Goal: Find specific page/section

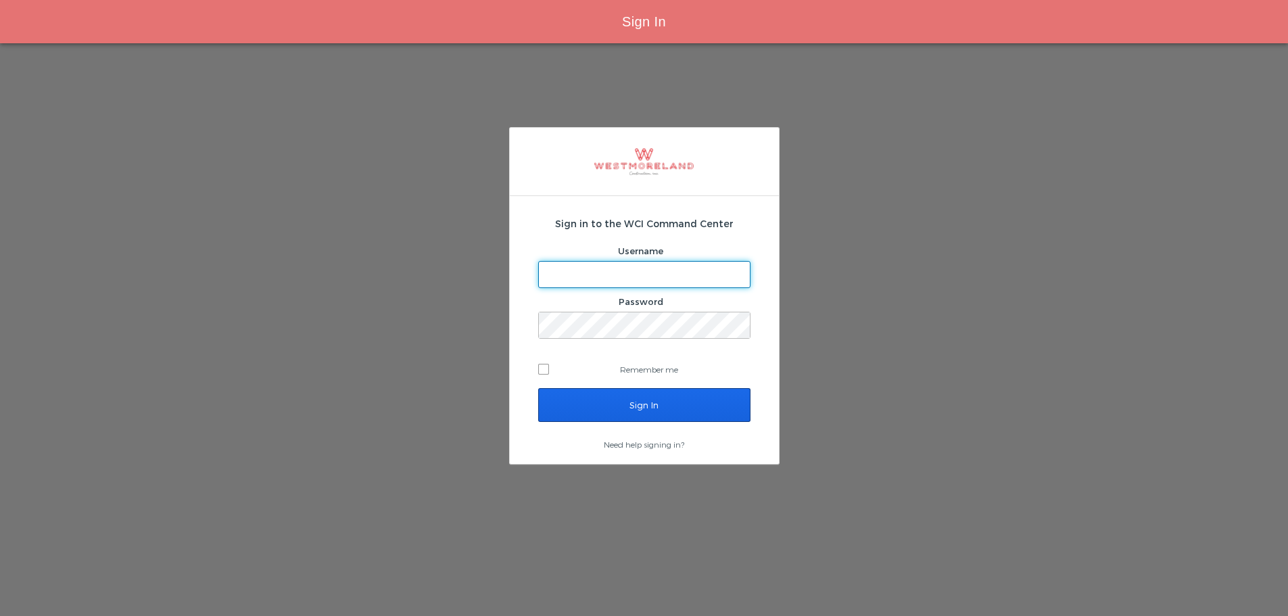
type input "[EMAIL_ADDRESS][PERSON_NAME][DOMAIN_NAME]"
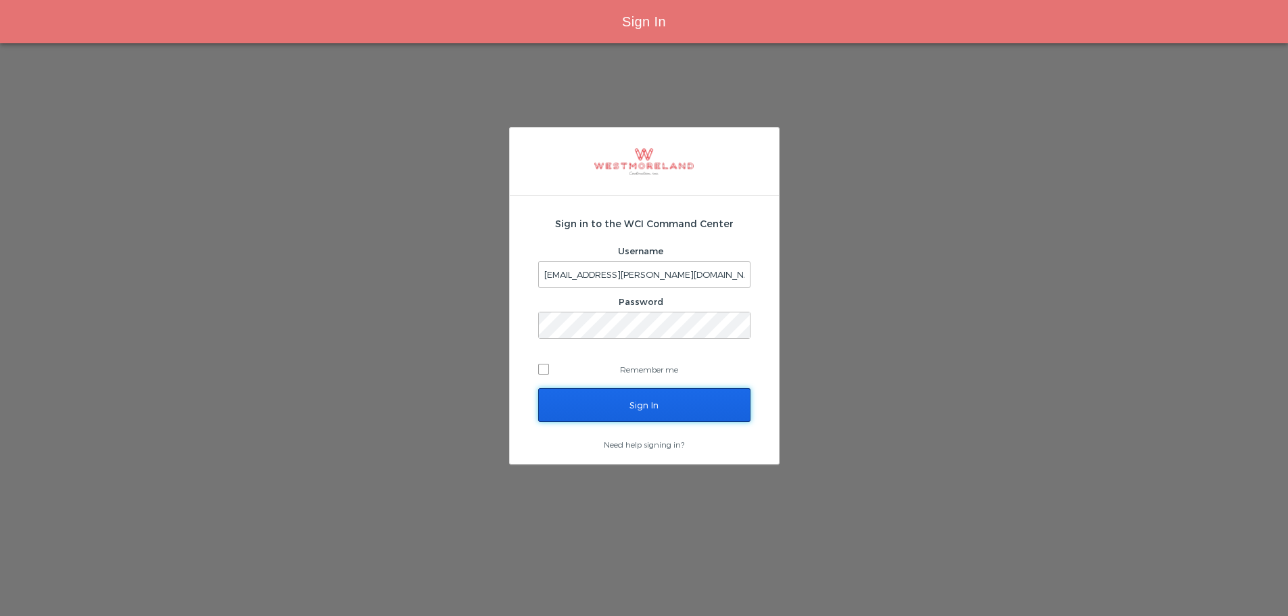
click at [651, 403] on input "Sign In" at bounding box center [644, 405] width 212 height 34
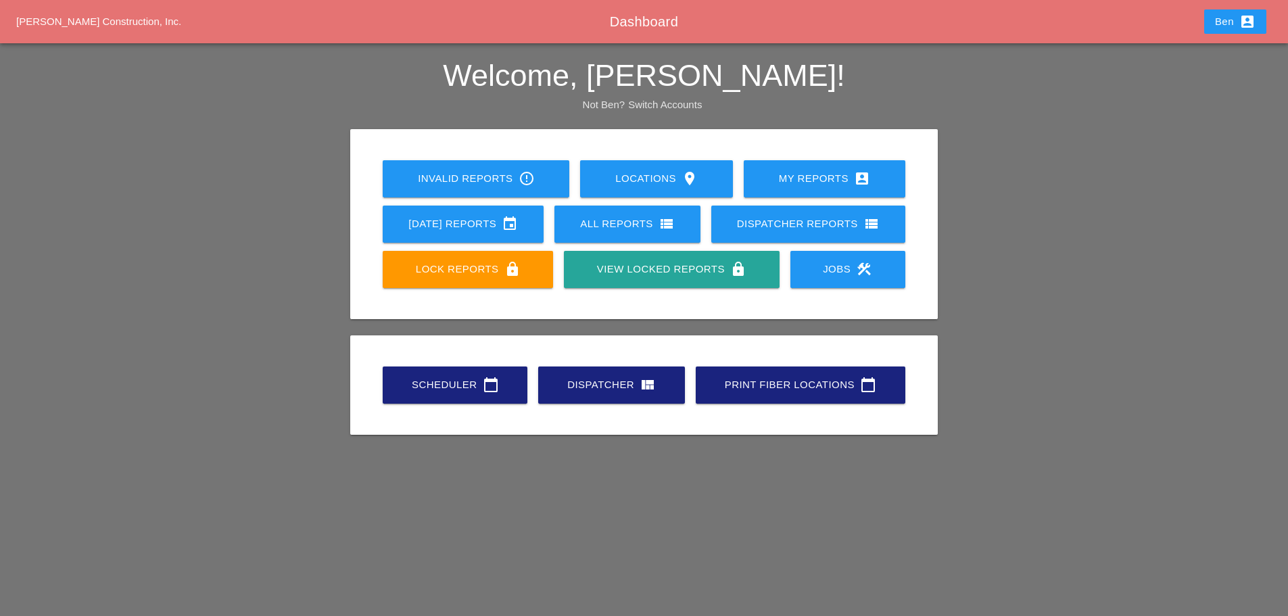
click at [421, 383] on div "Scheduler calendar_today" at bounding box center [454, 385] width 101 height 16
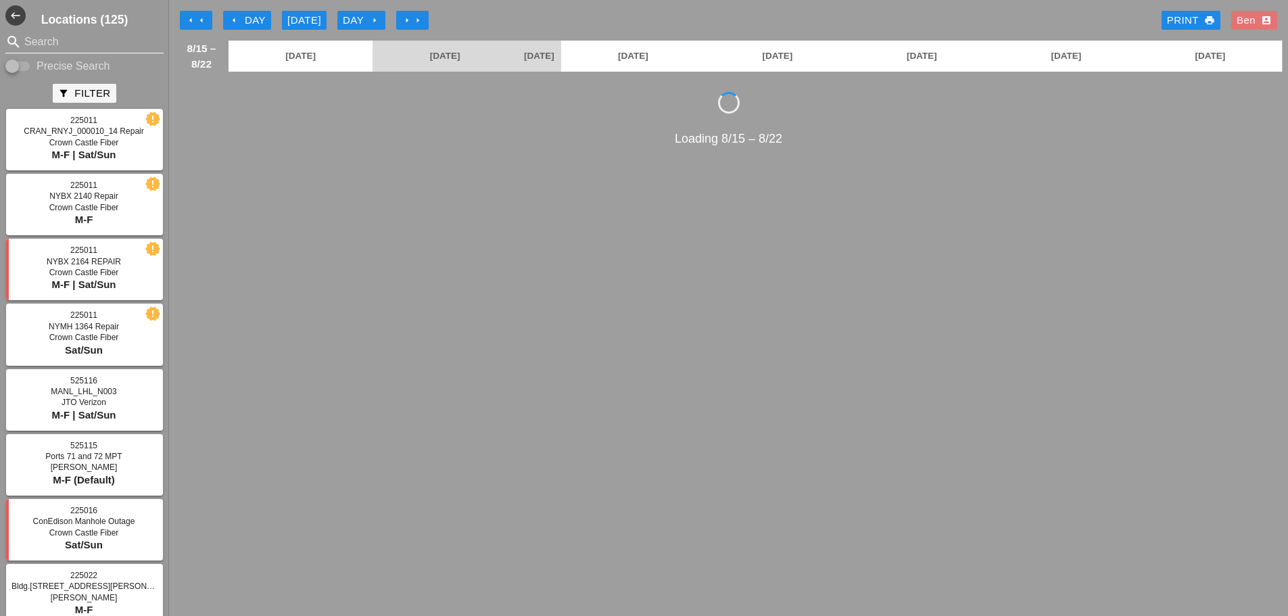
click at [147, 45] on div at bounding box center [155, 42] width 16 height 16
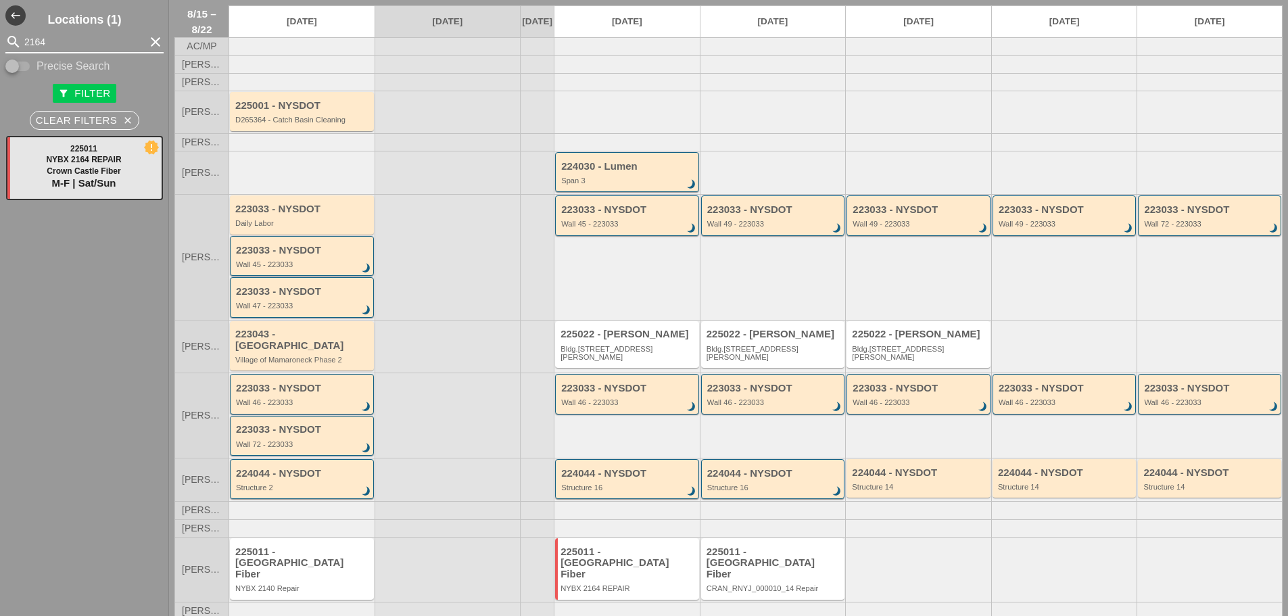
scroll to position [55, 0]
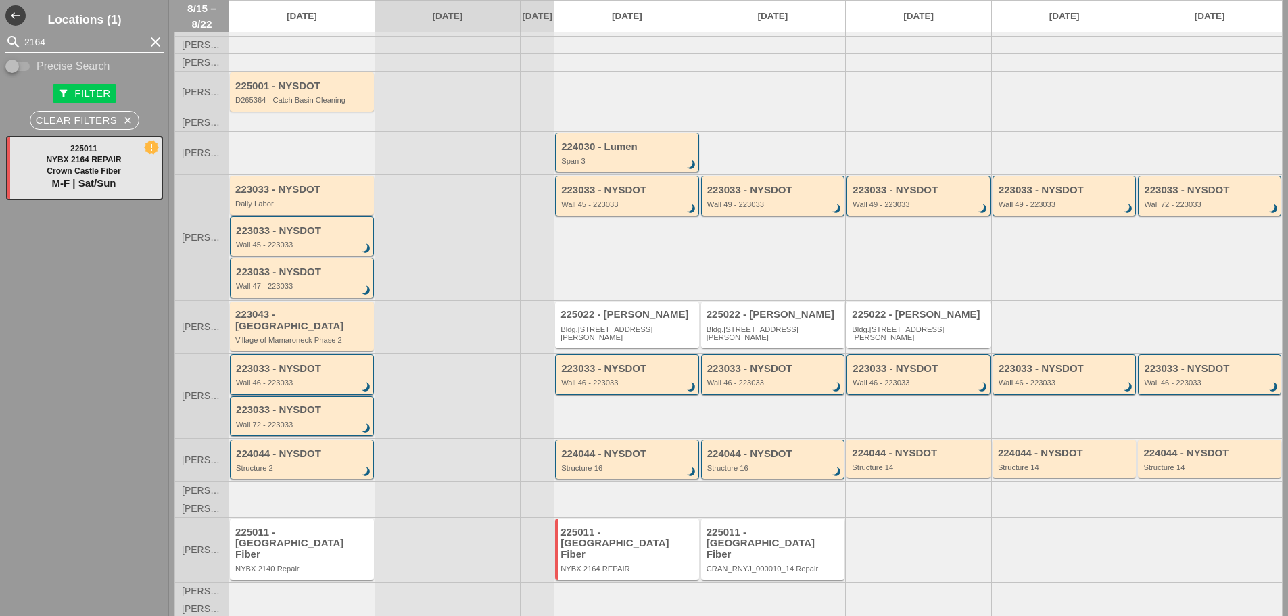
type input "2164"
click at [615, 542] on div "225011 - Crown Castle Fiber" at bounding box center [628, 544] width 135 height 34
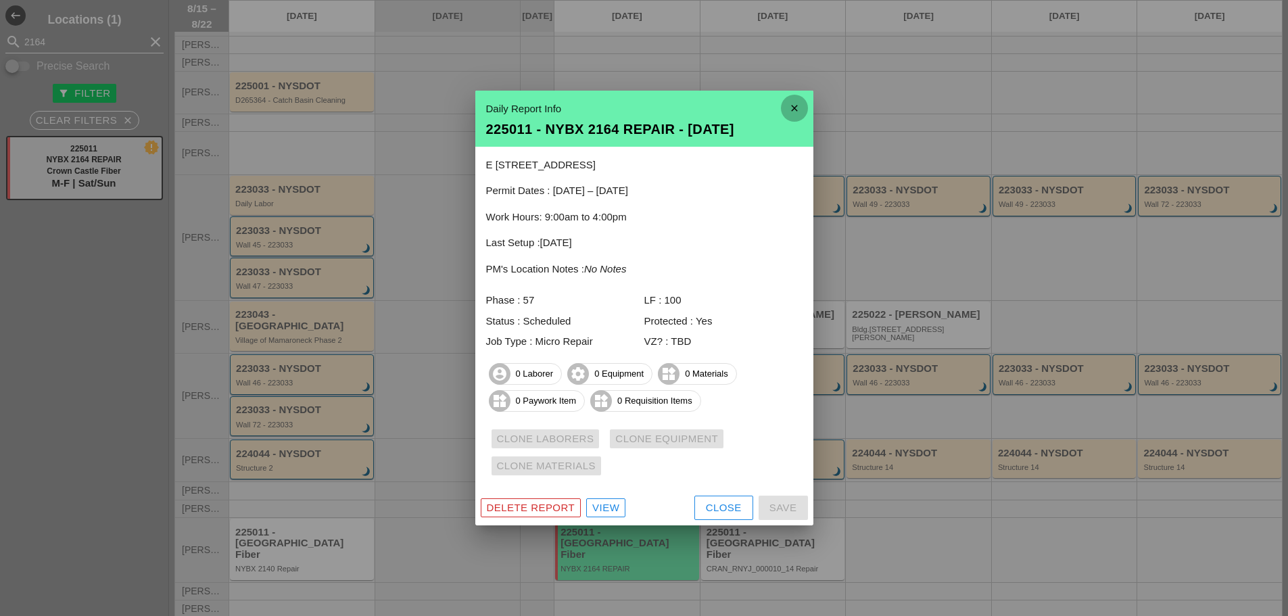
click at [803, 107] on icon "close" at bounding box center [794, 108] width 27 height 27
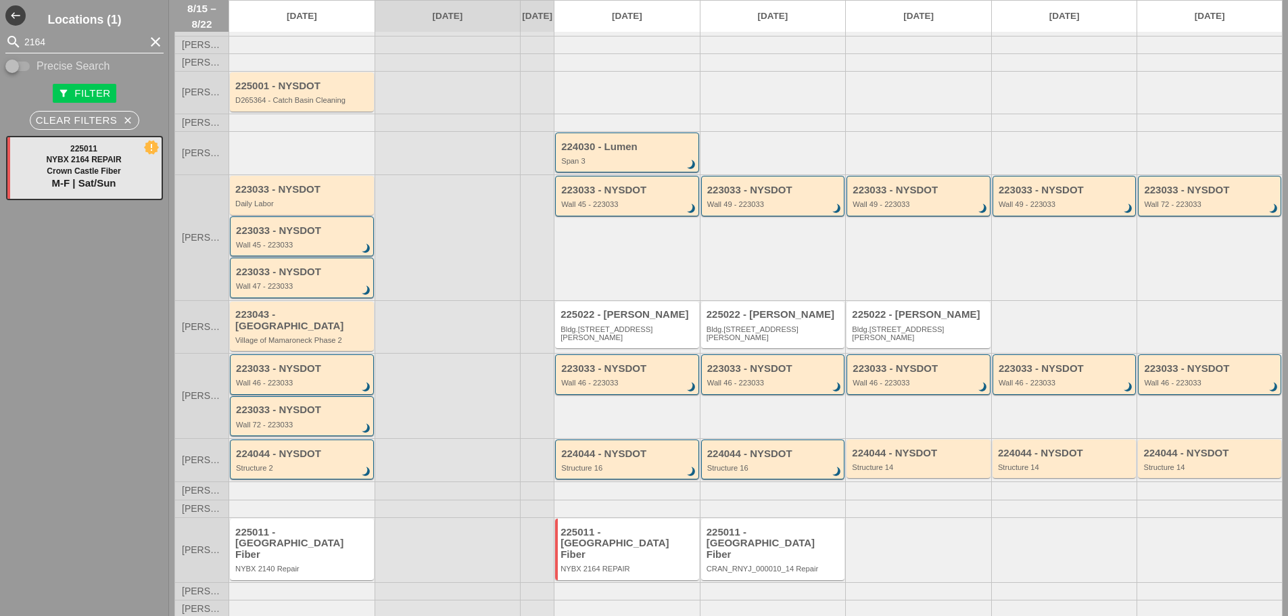
scroll to position [0, 0]
